Goal: Information Seeking & Learning: Compare options

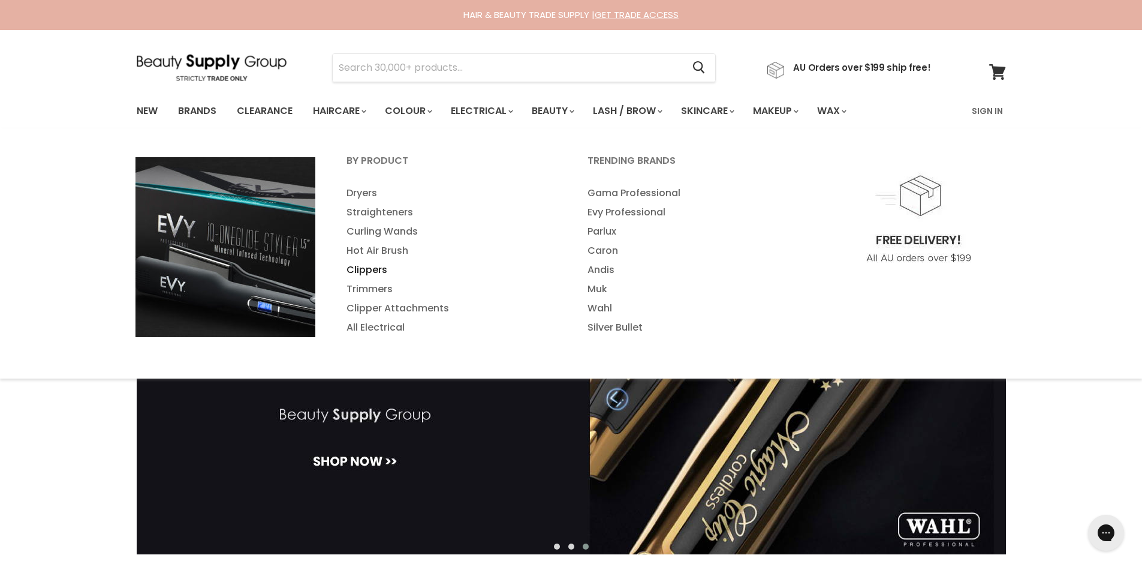
click at [368, 267] on link "Clippers" at bounding box center [451, 269] width 239 height 19
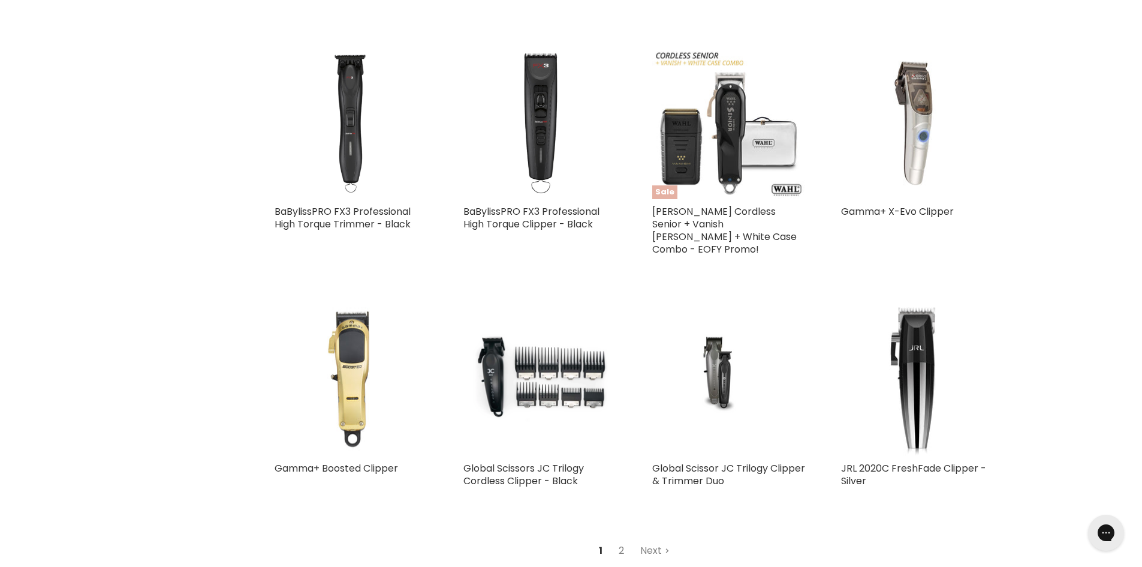
scroll to position [2759, 0]
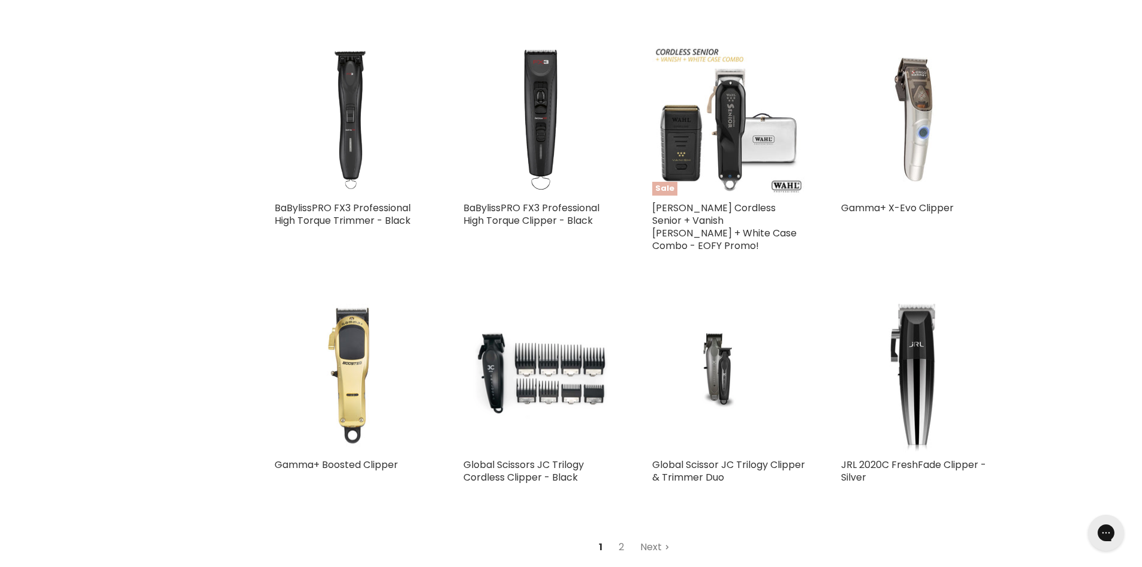
click at [652, 536] on link "Next" at bounding box center [655, 547] width 43 height 22
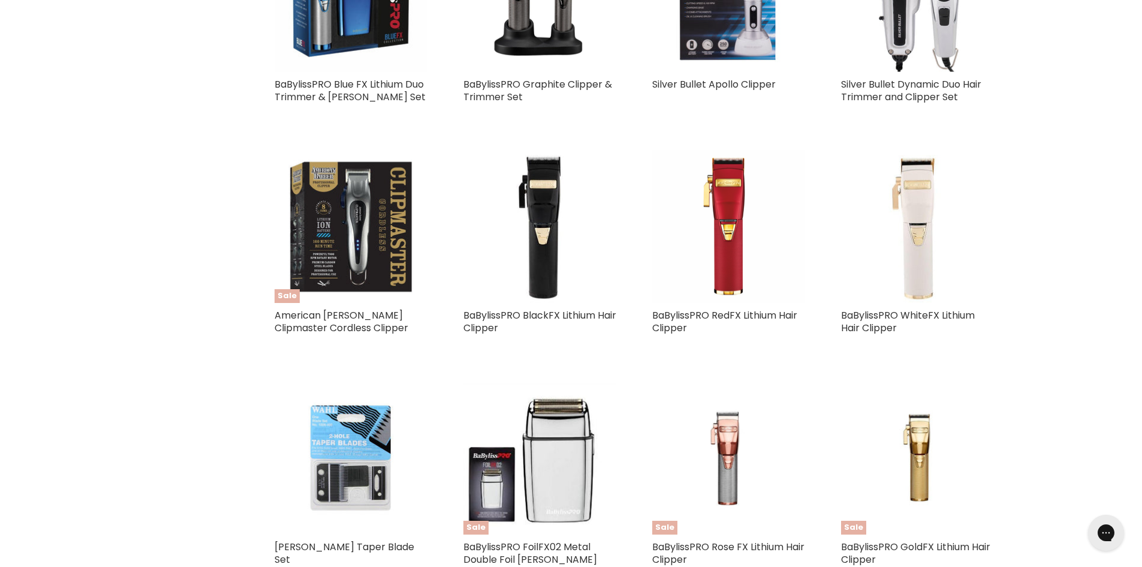
scroll to position [1869, 0]
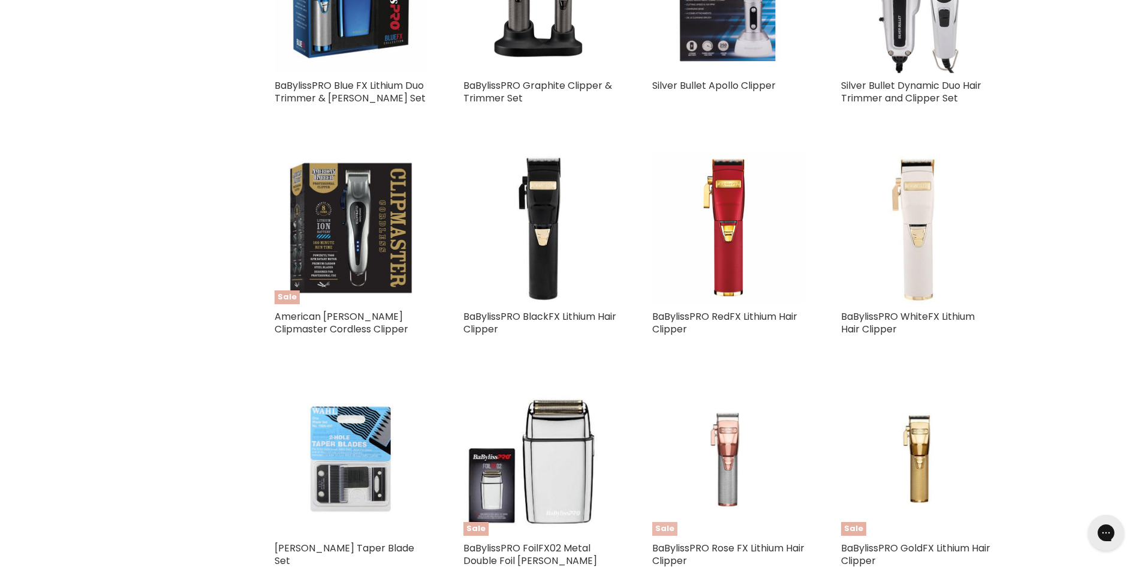
click at [727, 434] on img "Main content" at bounding box center [729, 459] width 102 height 153
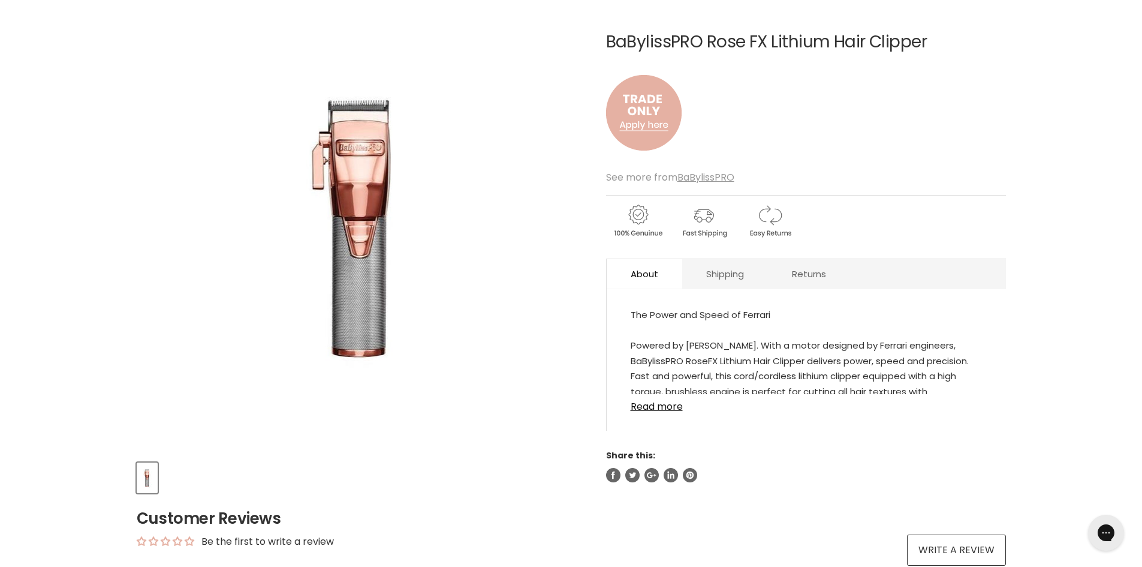
scroll to position [120, 0]
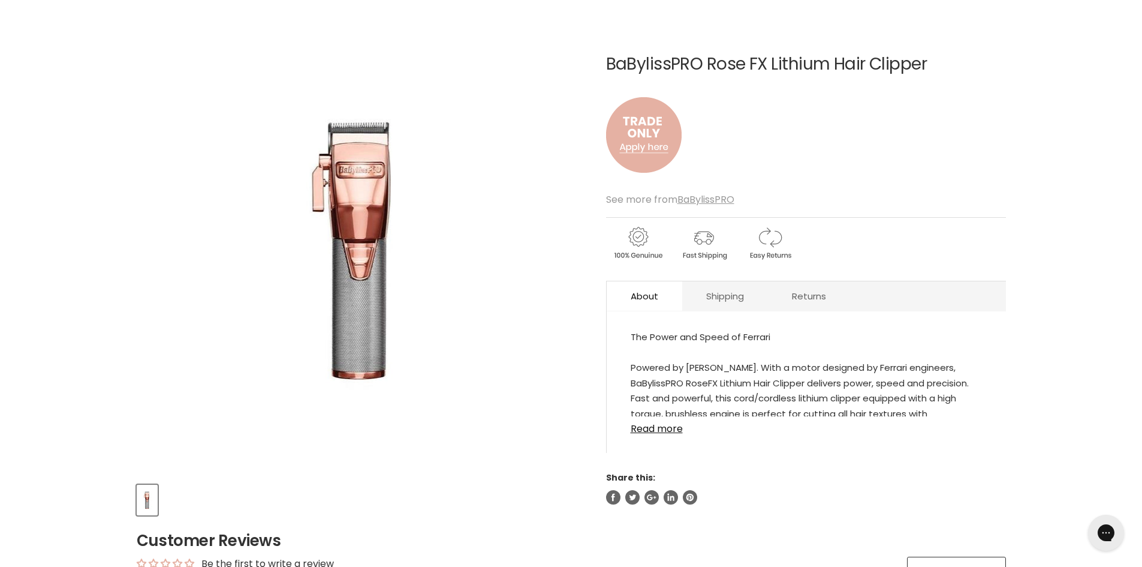
click at [655, 428] on link "Read more" at bounding box center [806, 425] width 351 height 18
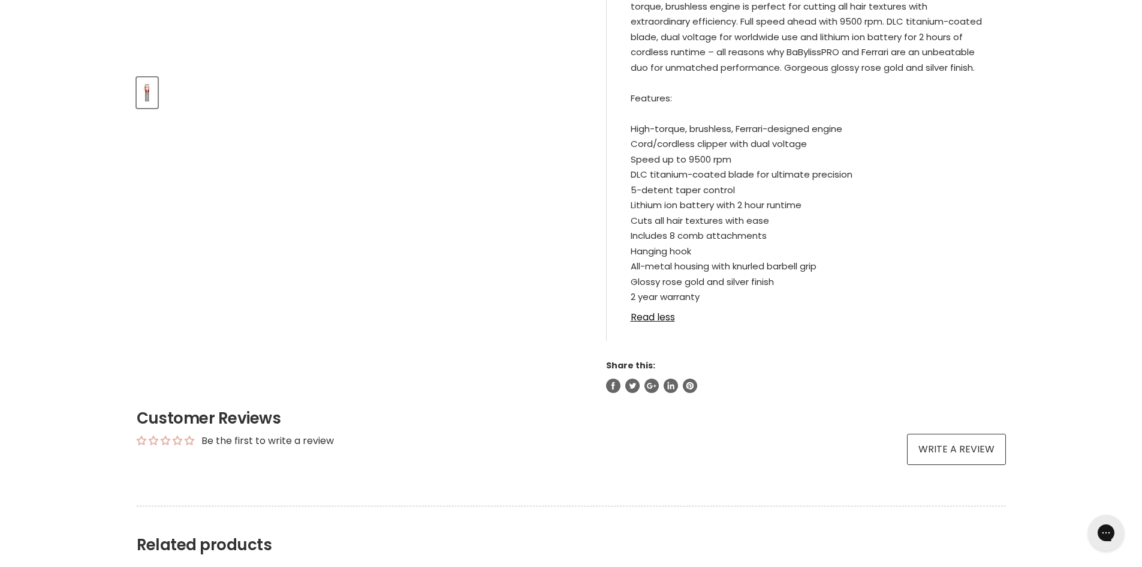
scroll to position [540, 0]
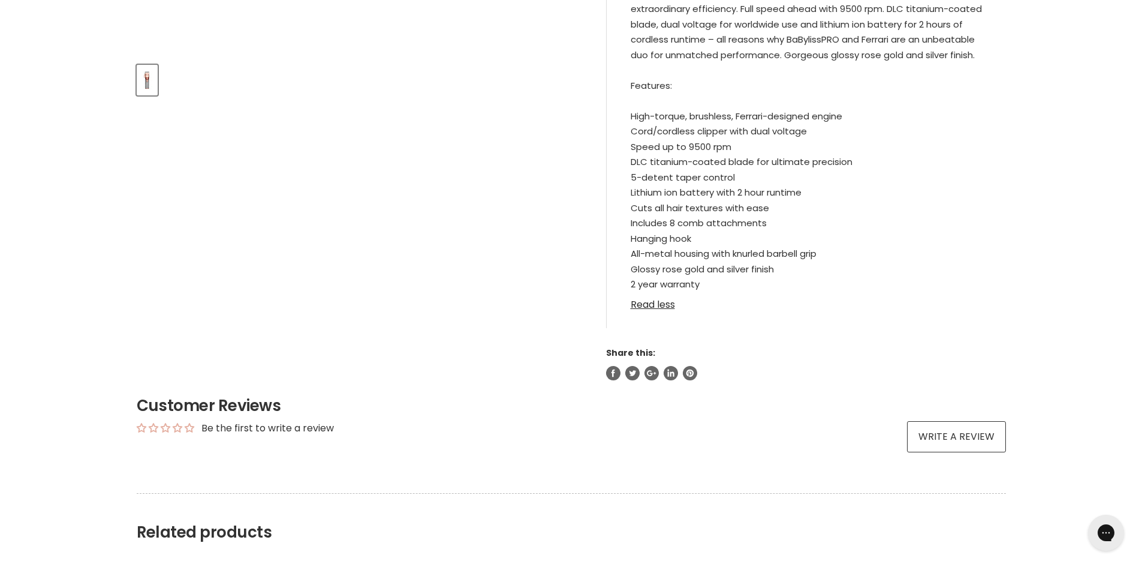
click at [654, 302] on link "Read less" at bounding box center [806, 301] width 351 height 18
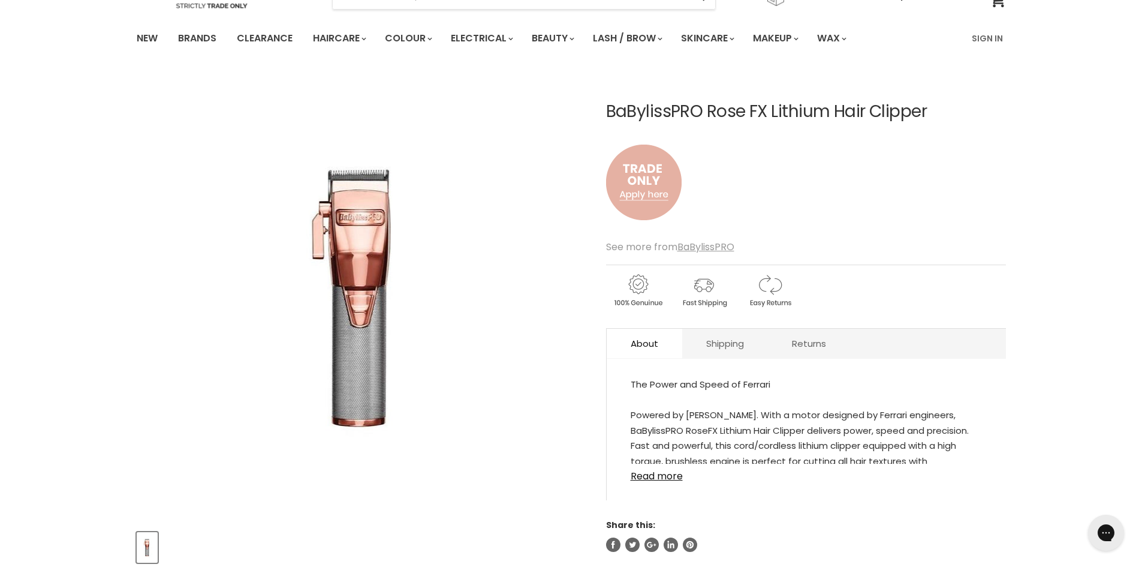
scroll to position [60, 0]
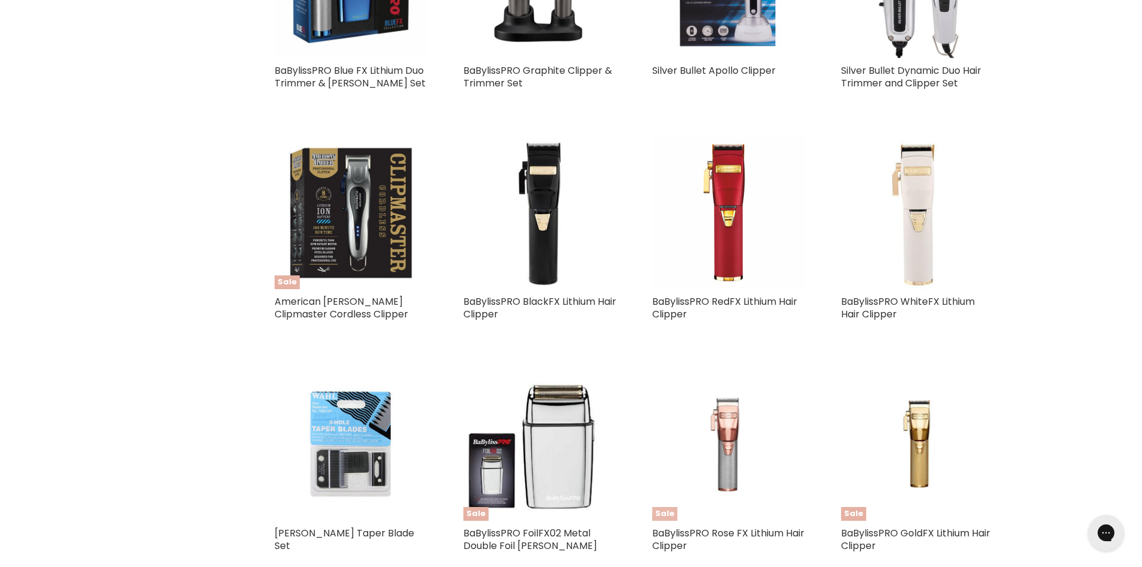
scroll to position [1842, 0]
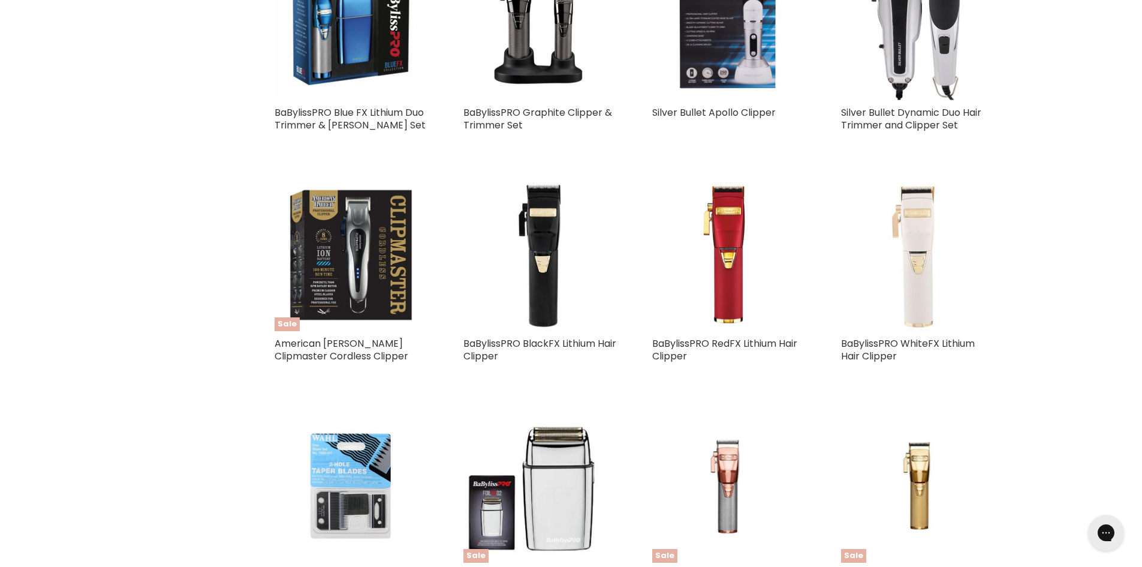
click at [916, 244] on img "Main content" at bounding box center [917, 254] width 153 height 153
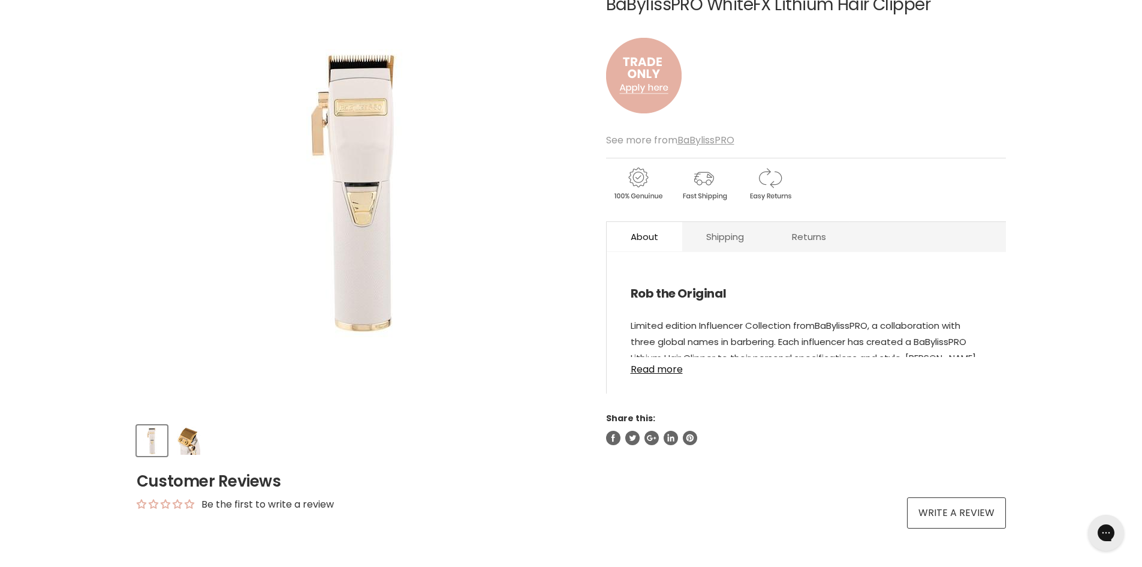
scroll to position [180, 0]
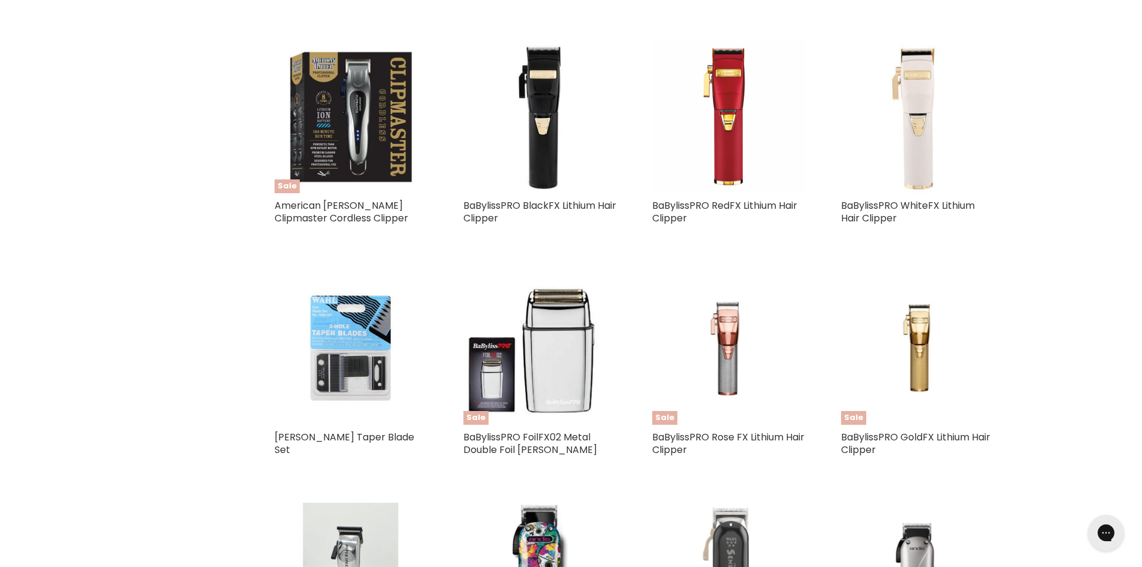
scroll to position [1970, 0]
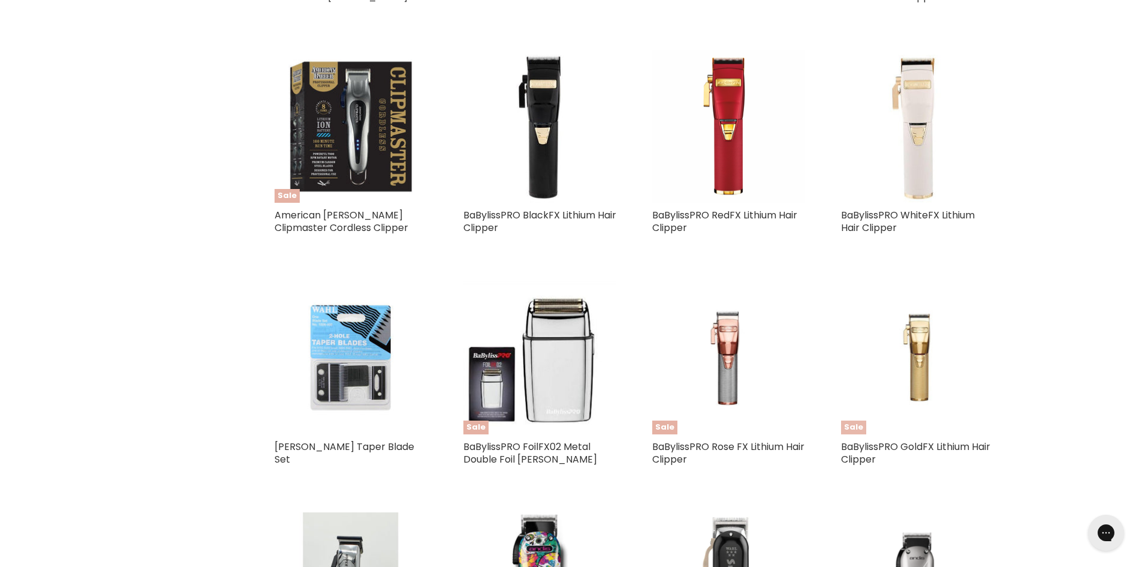
click at [923, 333] on img "Main content" at bounding box center [918, 357] width 102 height 153
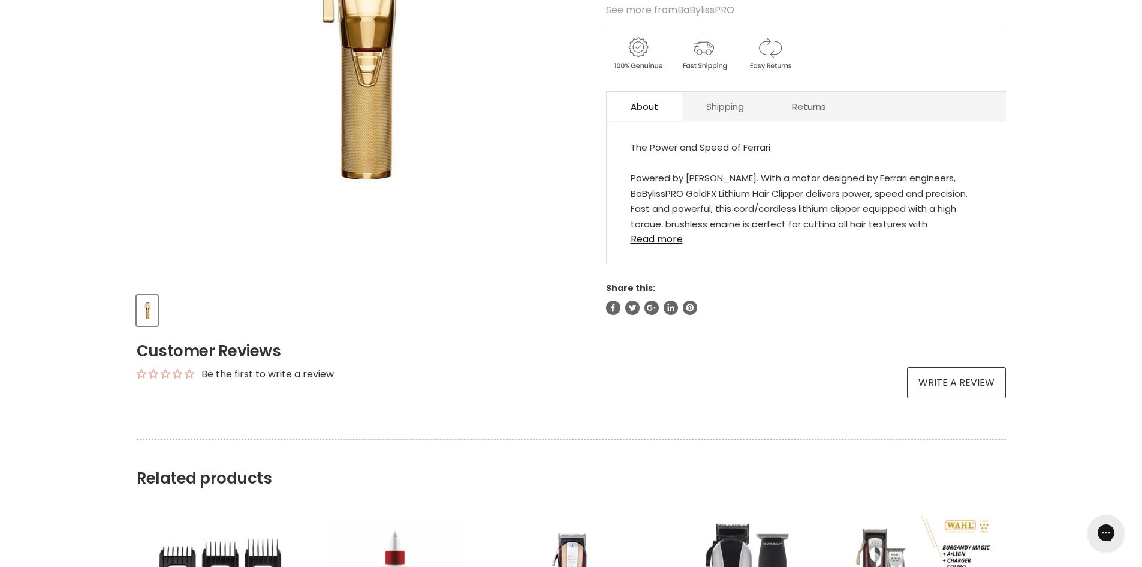
scroll to position [360, 0]
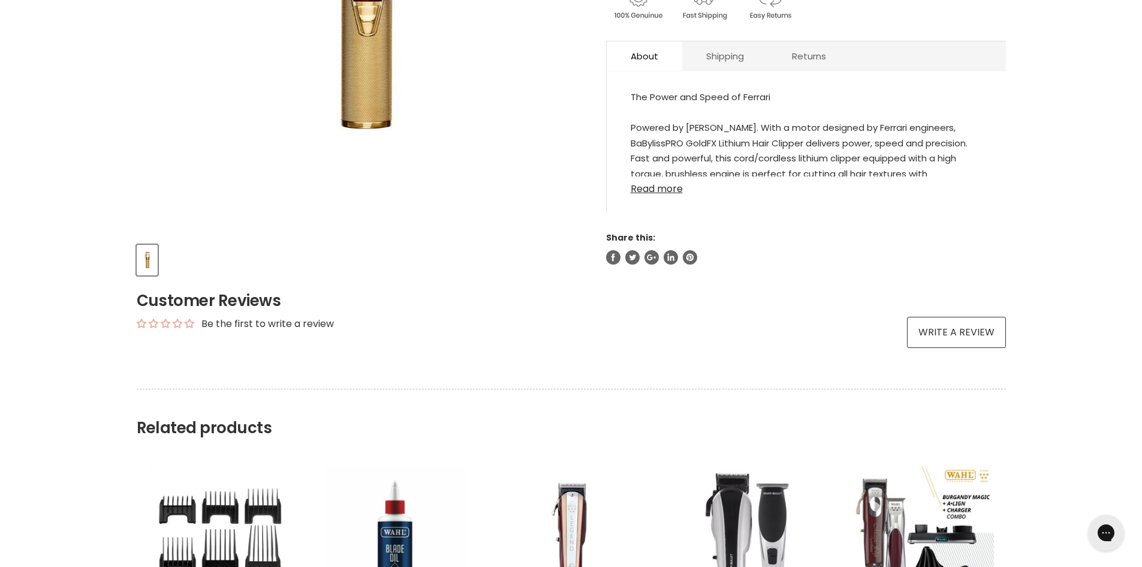
click at [654, 187] on link "Read more" at bounding box center [806, 185] width 351 height 18
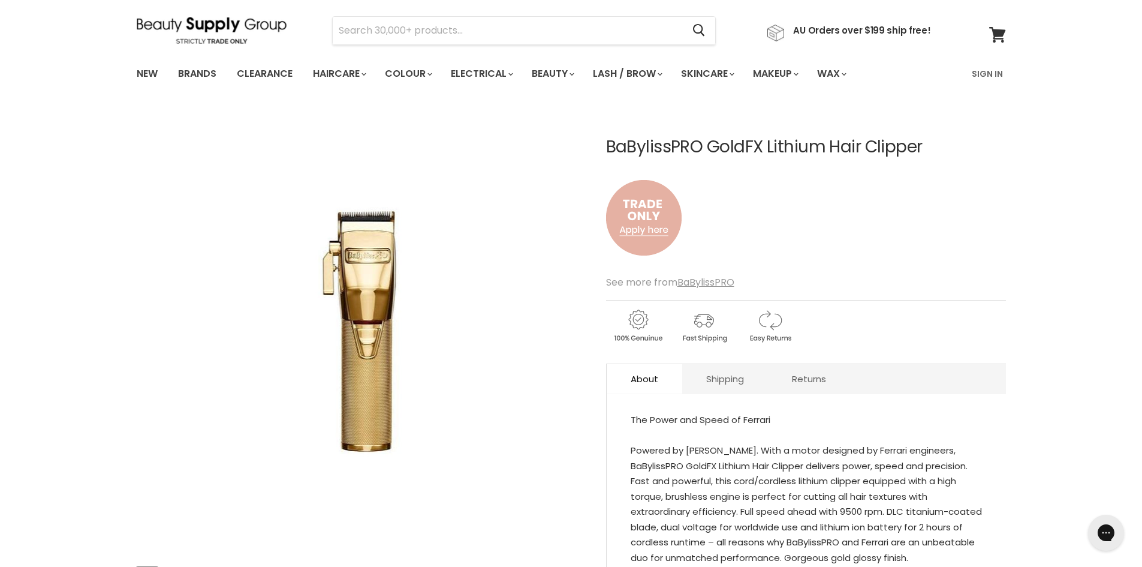
scroll to position [0, 0]
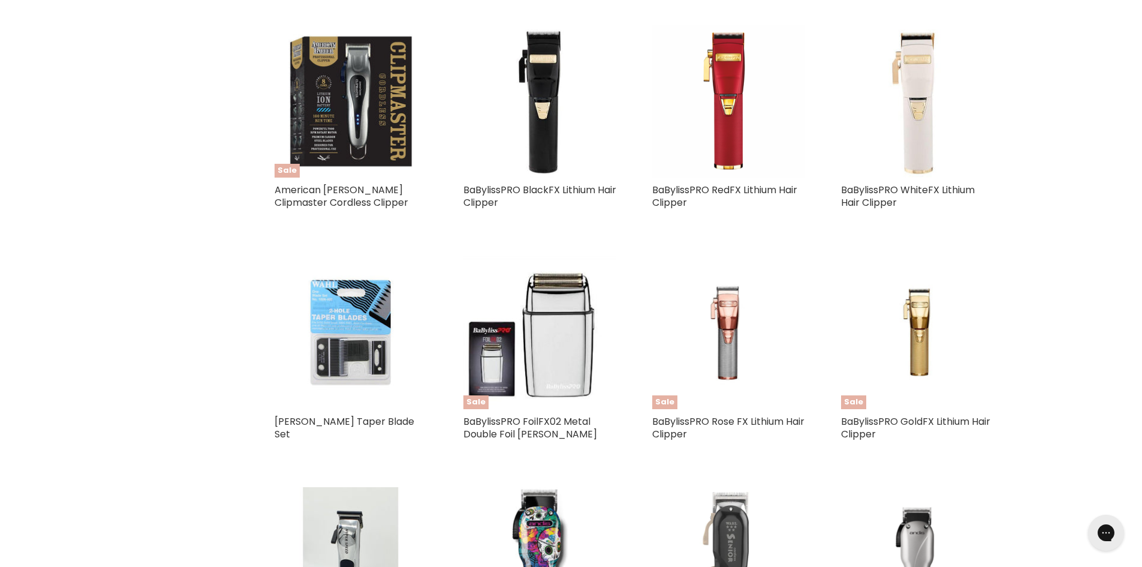
scroll to position [1962, 0]
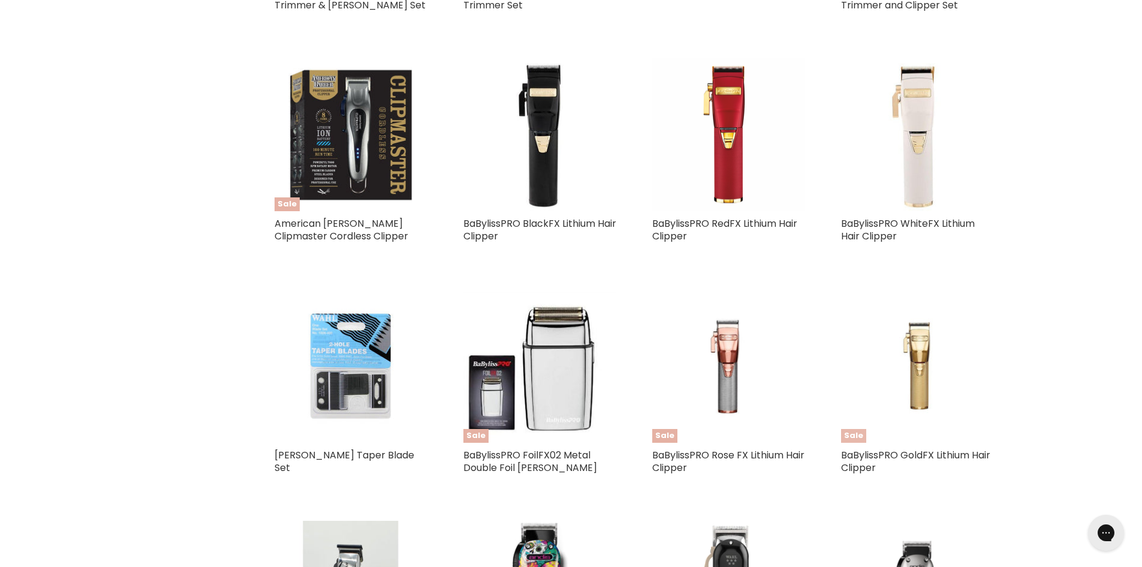
click at [922, 347] on img "Main content" at bounding box center [918, 366] width 102 height 153
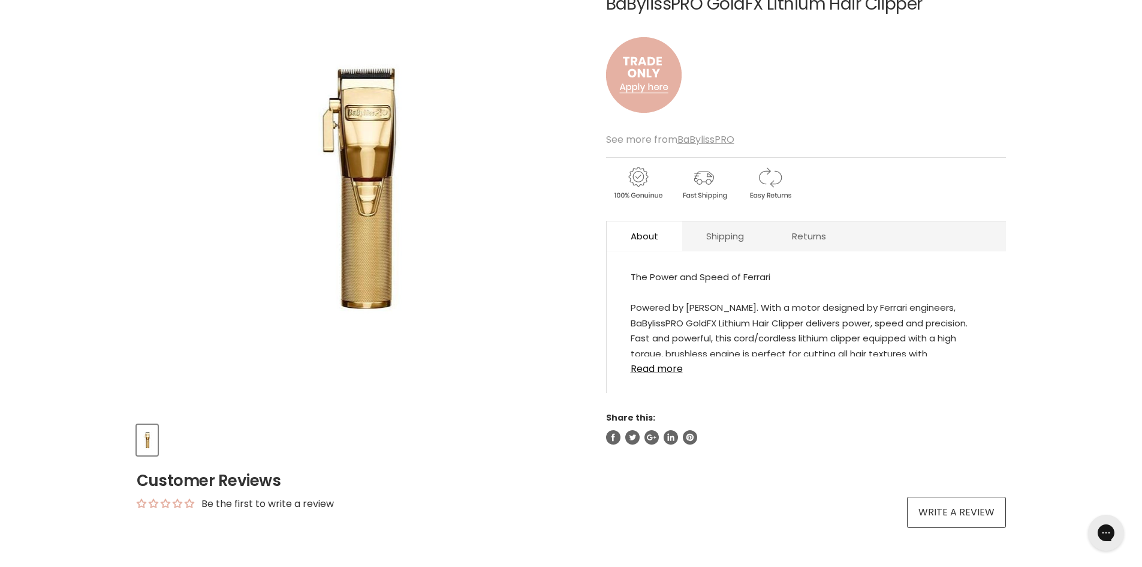
scroll to position [120, 0]
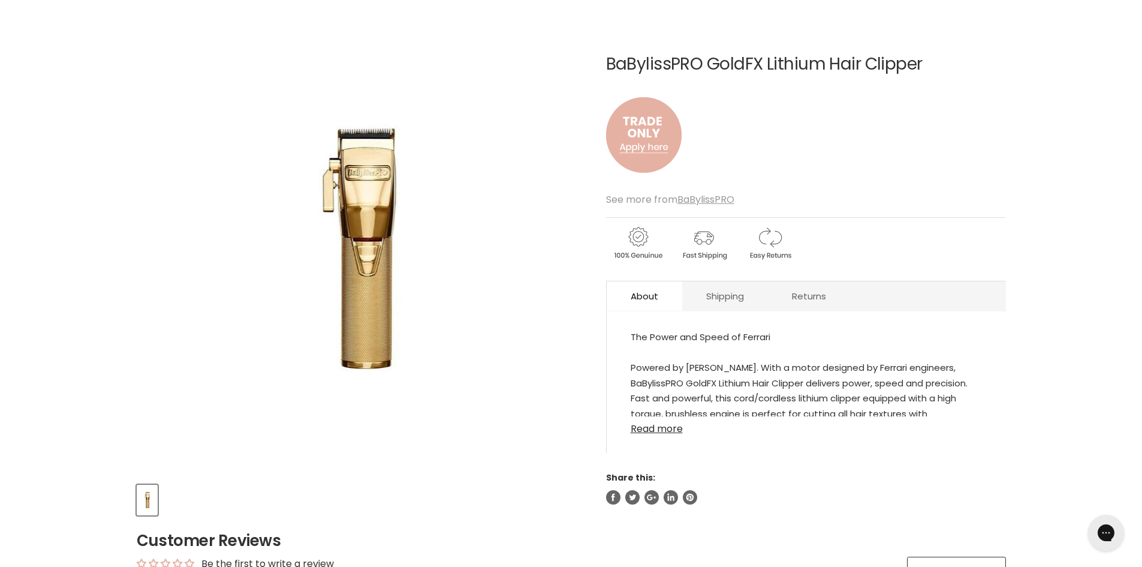
click at [669, 430] on link "Read more" at bounding box center [806, 425] width 351 height 18
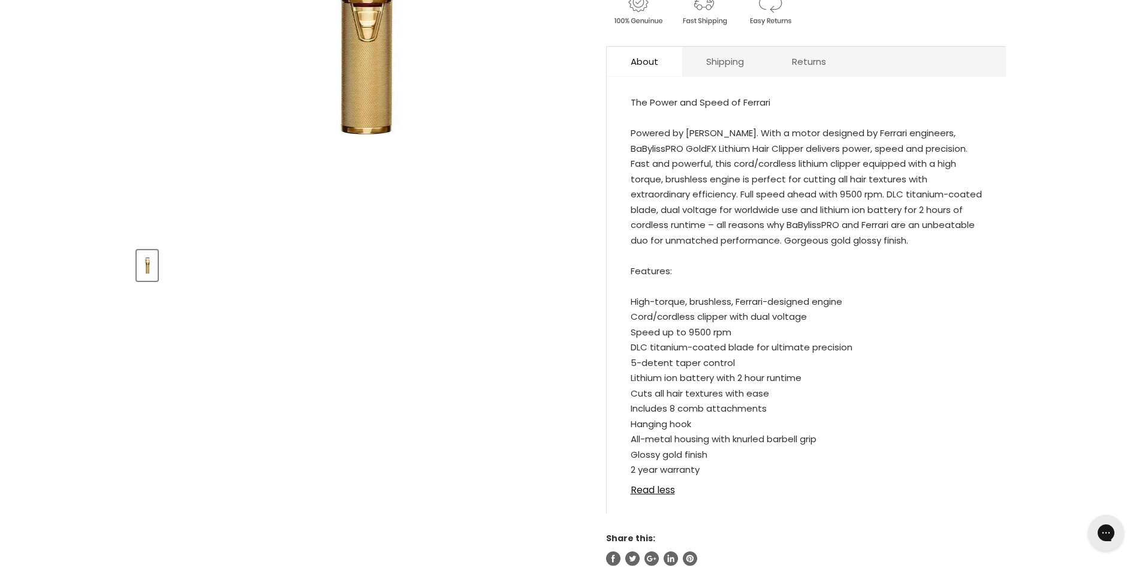
scroll to position [360, 0]
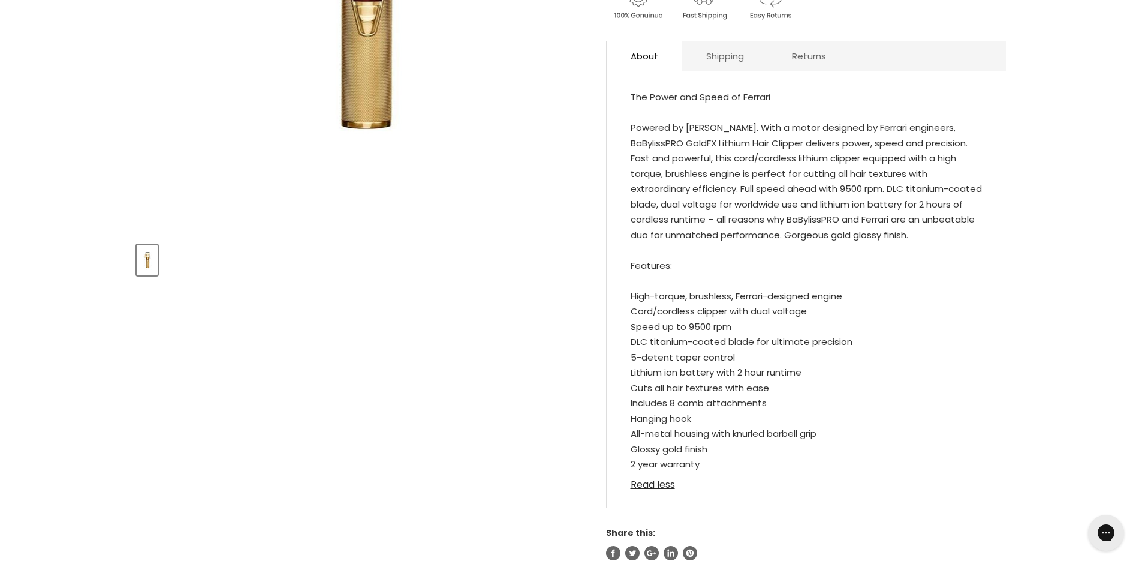
click at [645, 481] on link "Read less" at bounding box center [806, 481] width 351 height 18
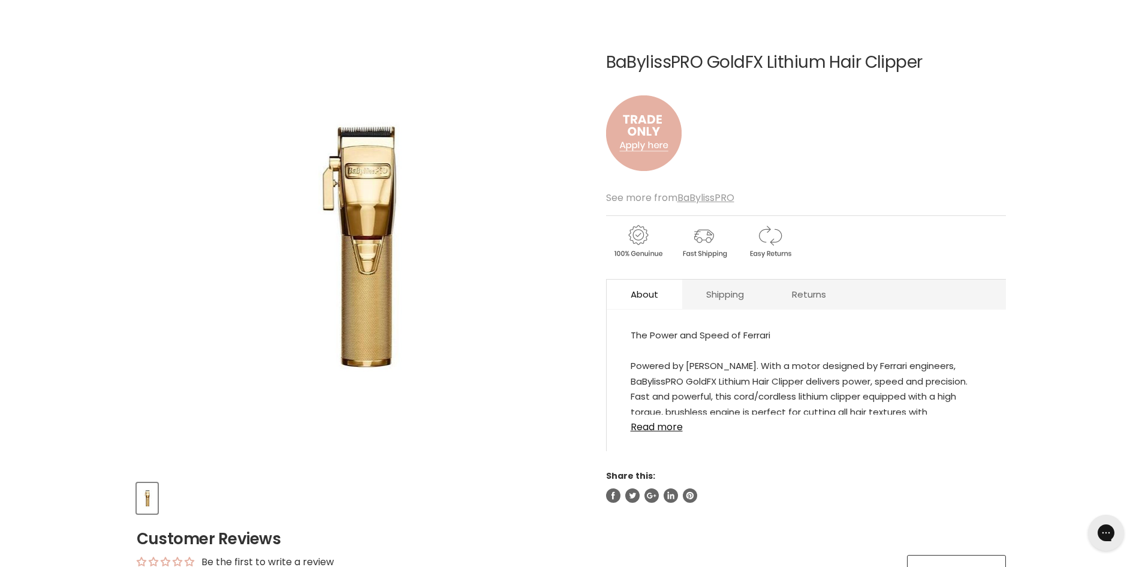
scroll to position [120, 0]
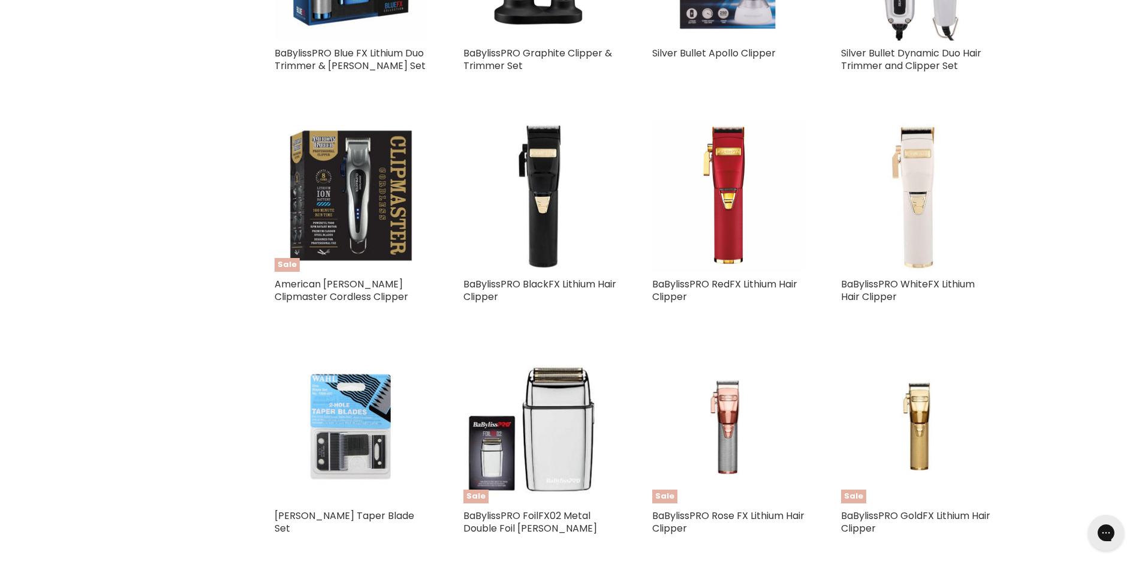
scroll to position [1902, 0]
click at [856, 489] on span "Sale" at bounding box center [853, 496] width 25 height 14
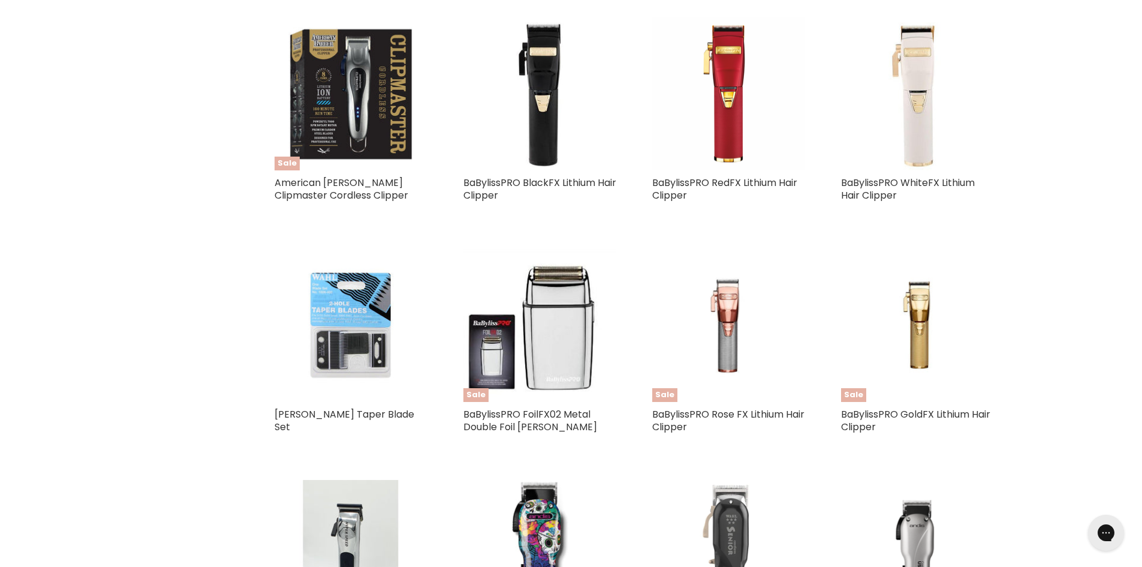
scroll to position [1902, 0]
